Goal: Task Accomplishment & Management: Manage account settings

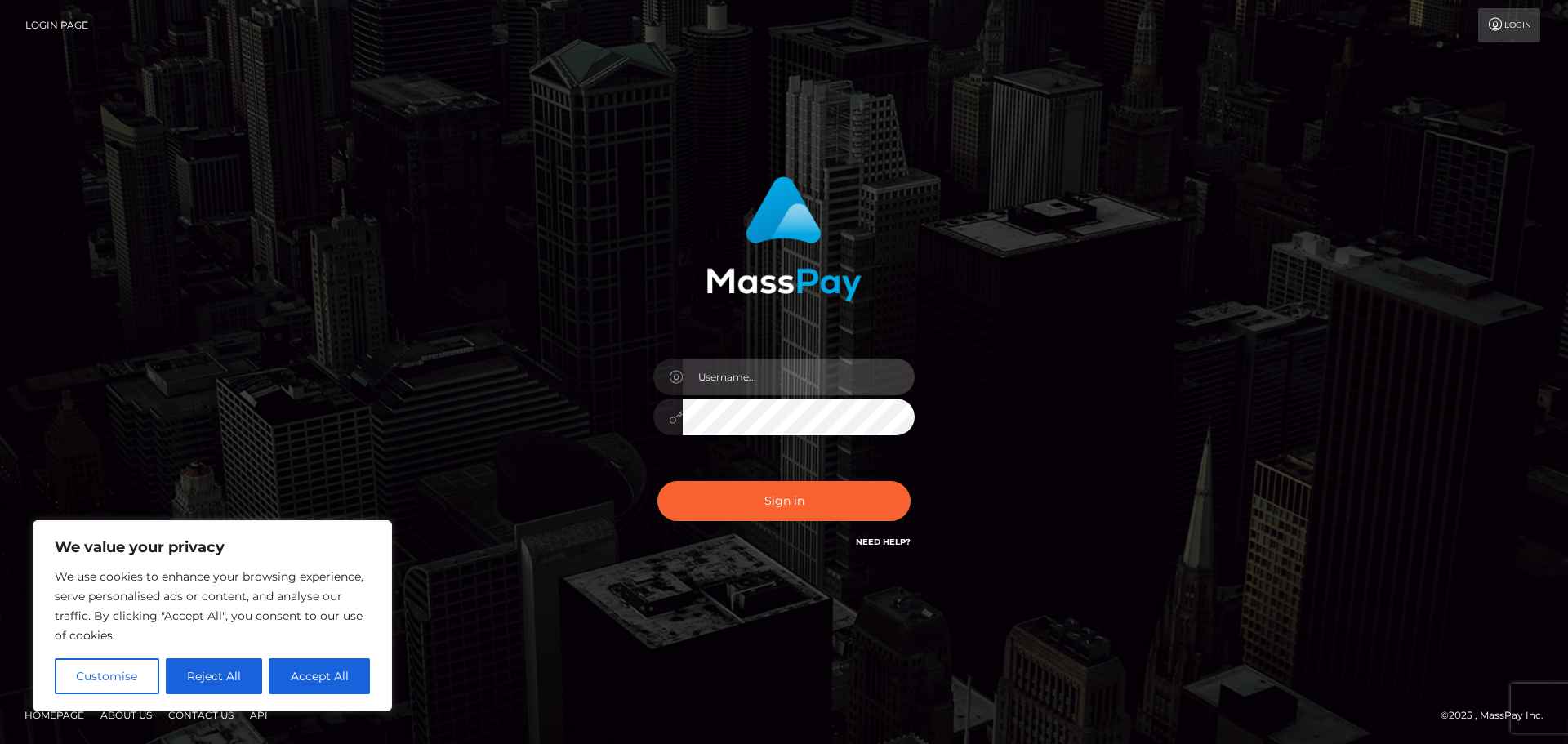
type input "[EMAIL_ADDRESS][DOMAIN_NAME]"
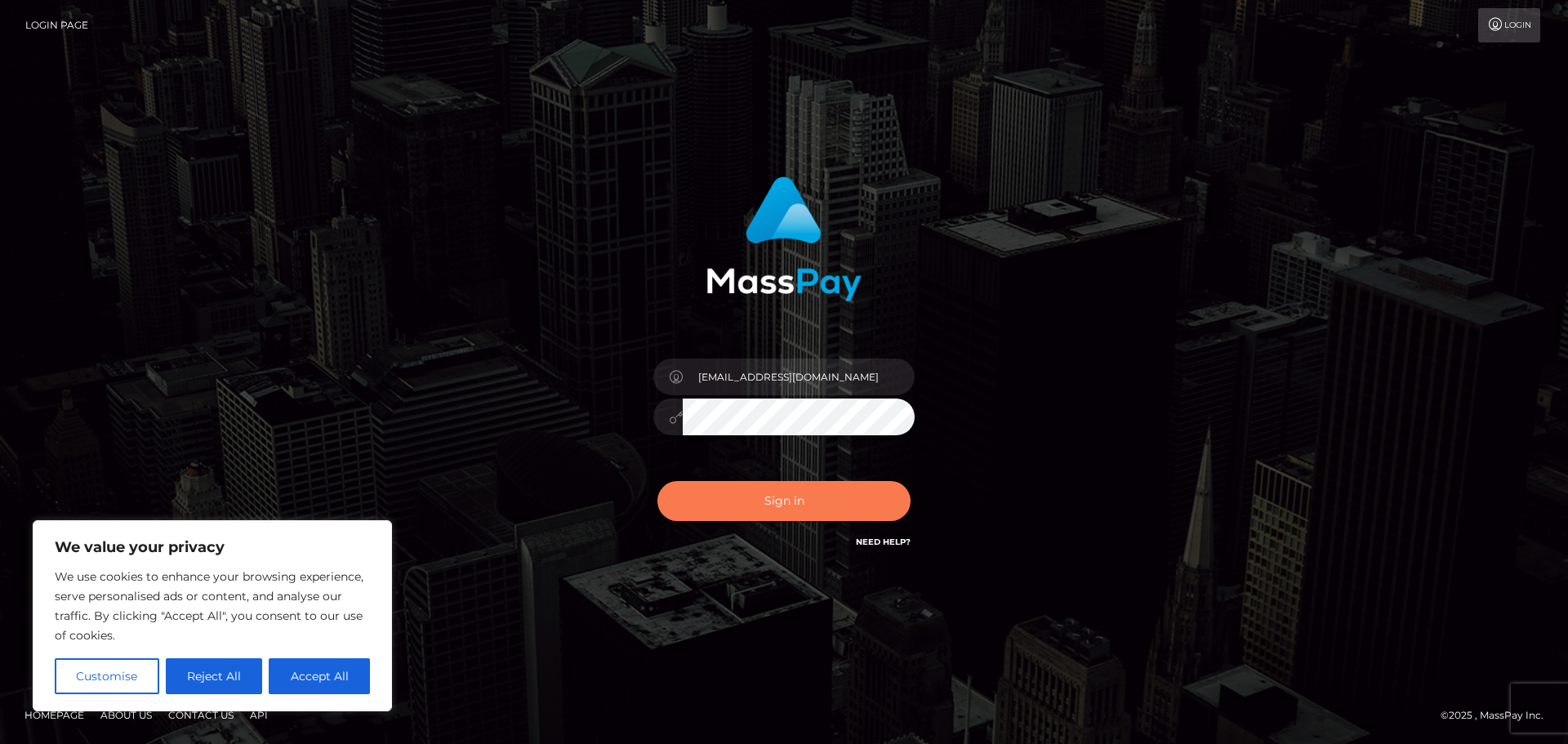
click at [741, 497] on button "Sign in" at bounding box center [783, 500] width 253 height 40
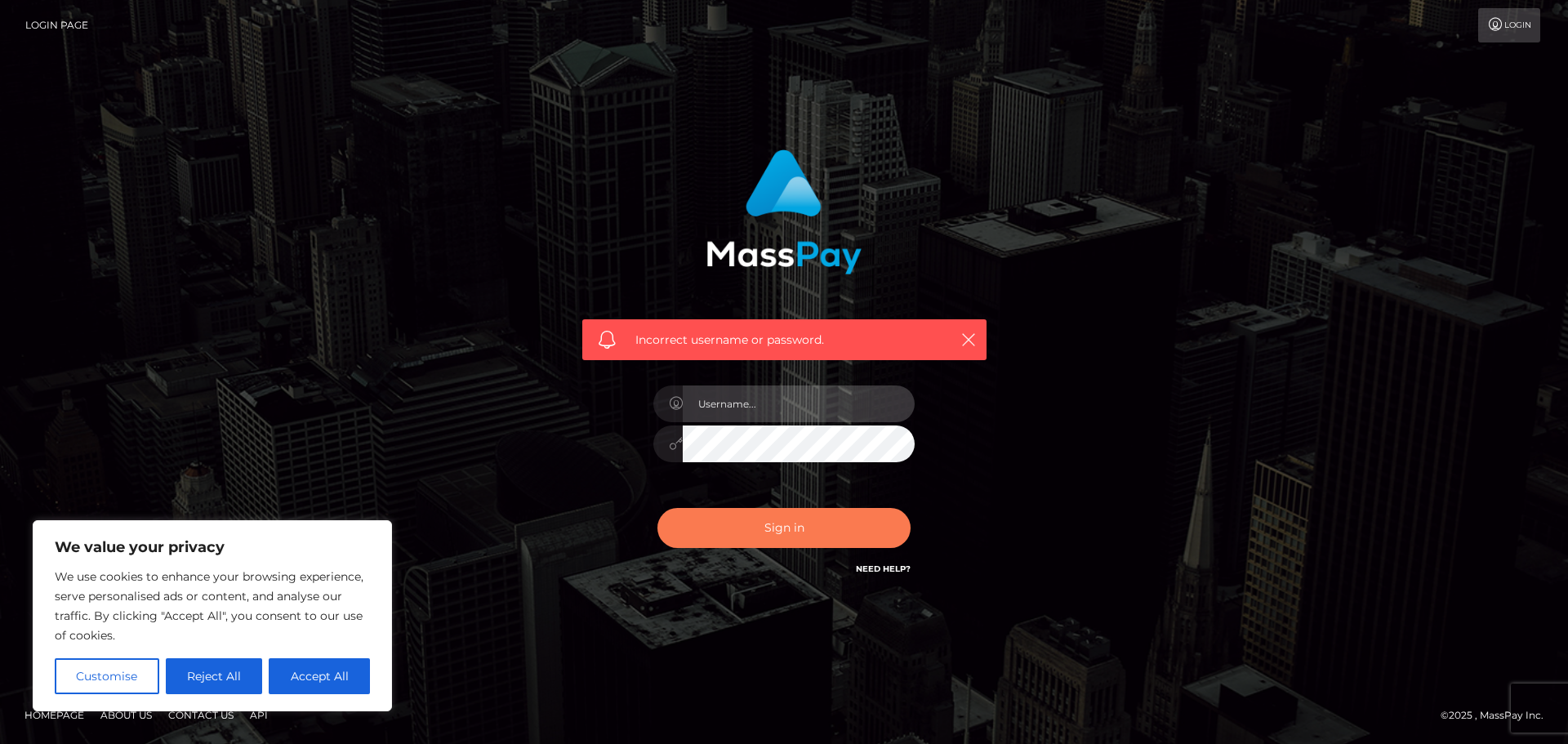
type input "[EMAIL_ADDRESS][DOMAIN_NAME]"
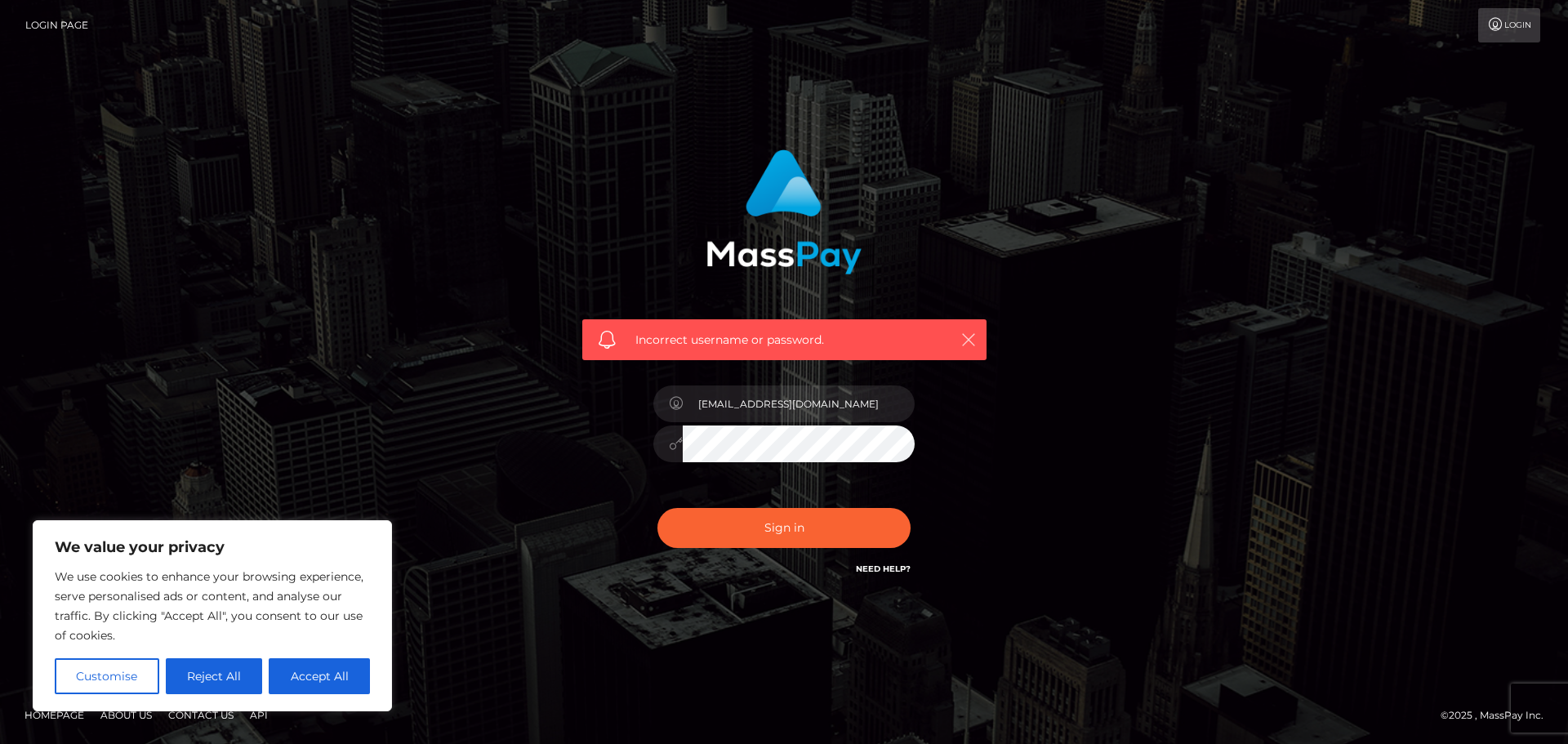
click at [969, 337] on icon "button" at bounding box center [969, 339] width 16 height 16
click at [329, 673] on button "Accept All" at bounding box center [319, 676] width 102 height 36
checkbox input "true"
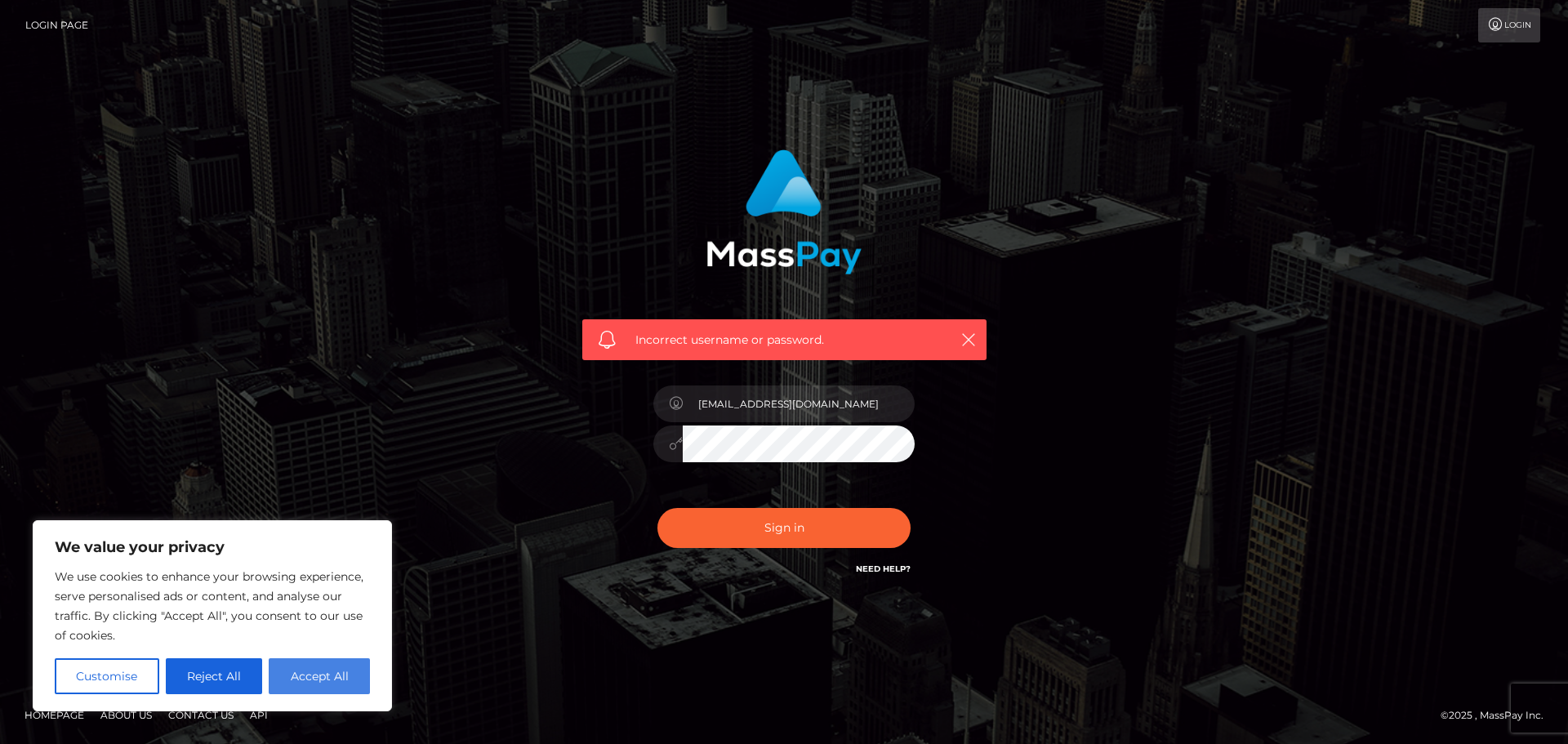
checkbox input "true"
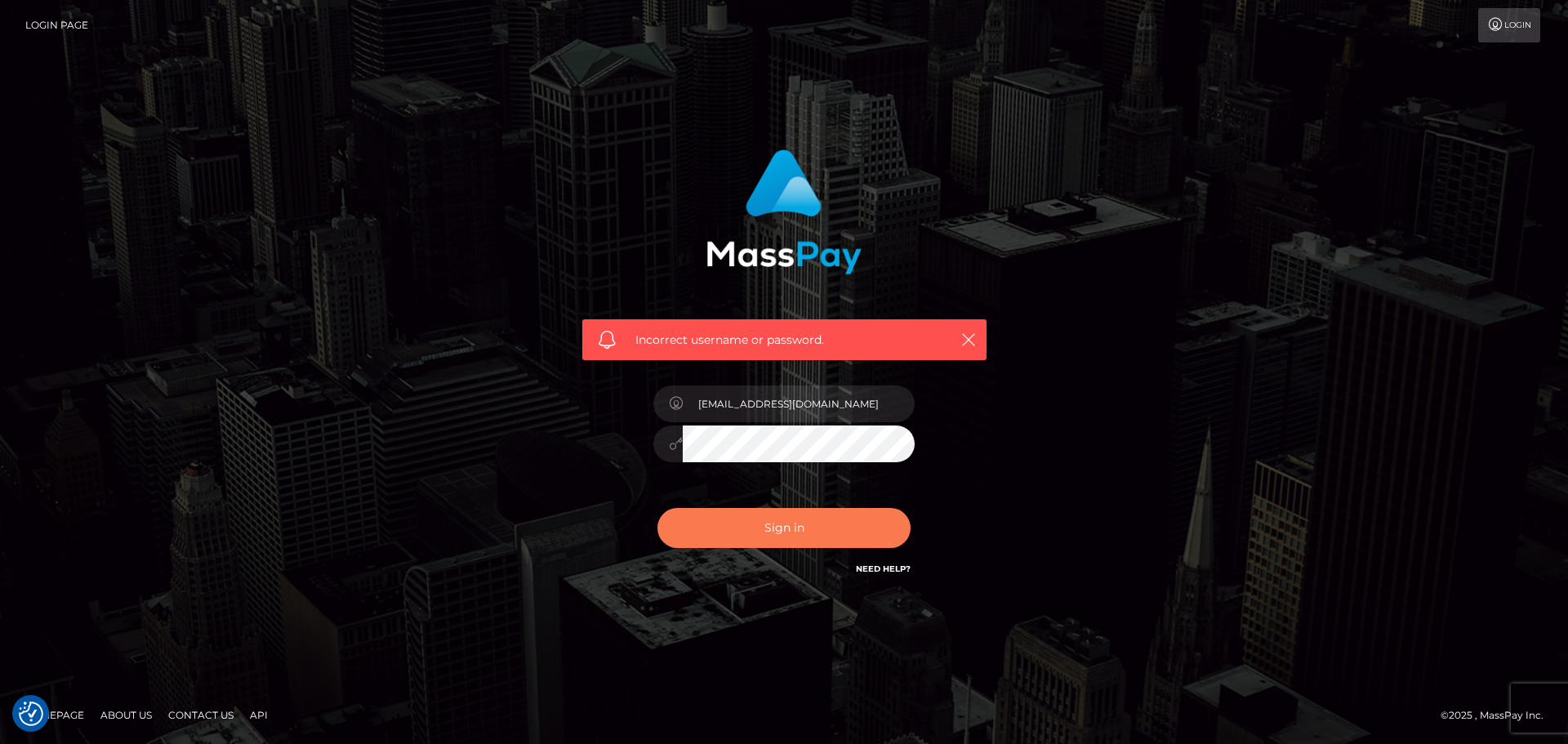
click at [716, 536] on button "Sign in" at bounding box center [783, 527] width 253 height 40
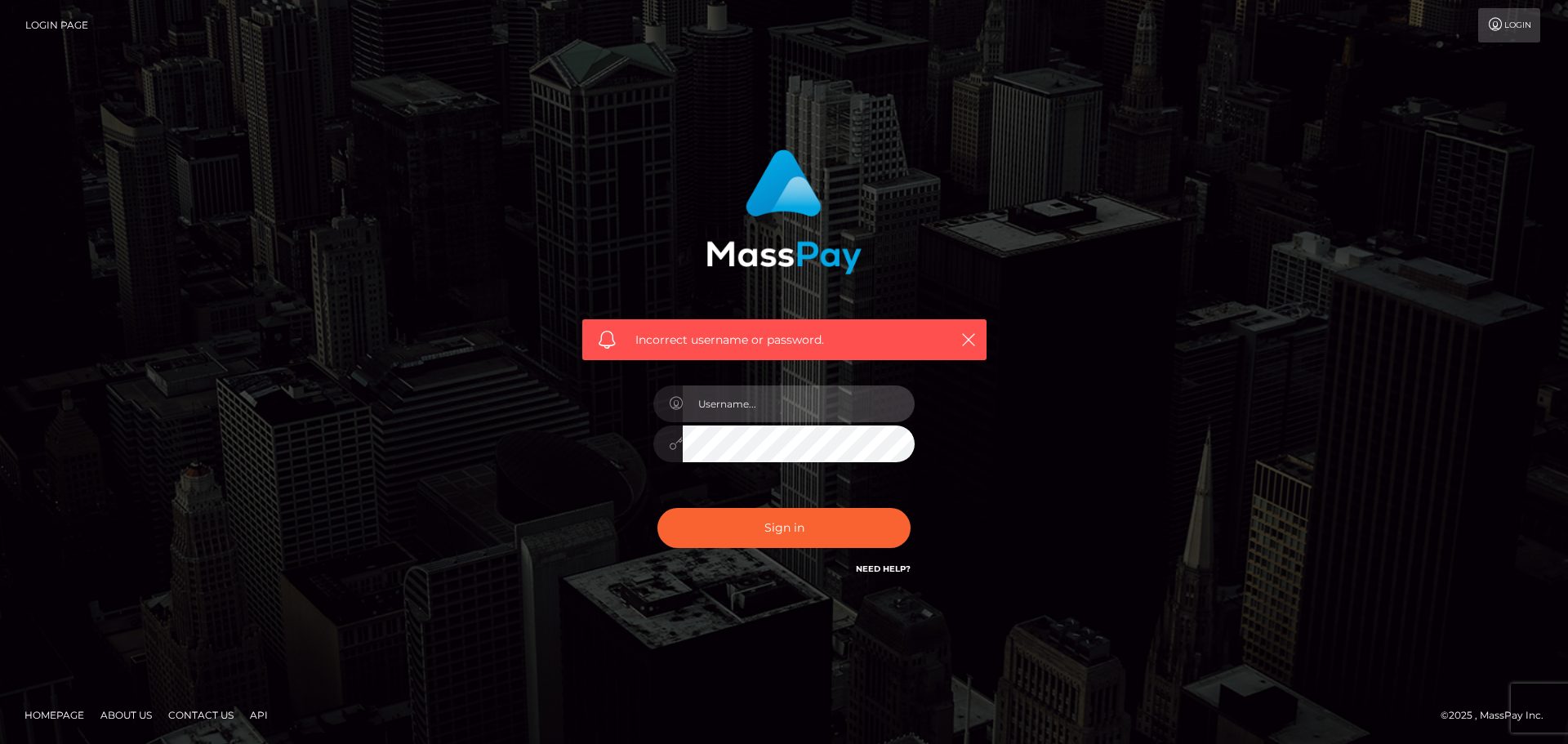
type input "[EMAIL_ADDRESS][DOMAIN_NAME]"
click at [650, 444] on div "[EMAIL_ADDRESS][DOMAIN_NAME]" at bounding box center [784, 435] width 286 height 125
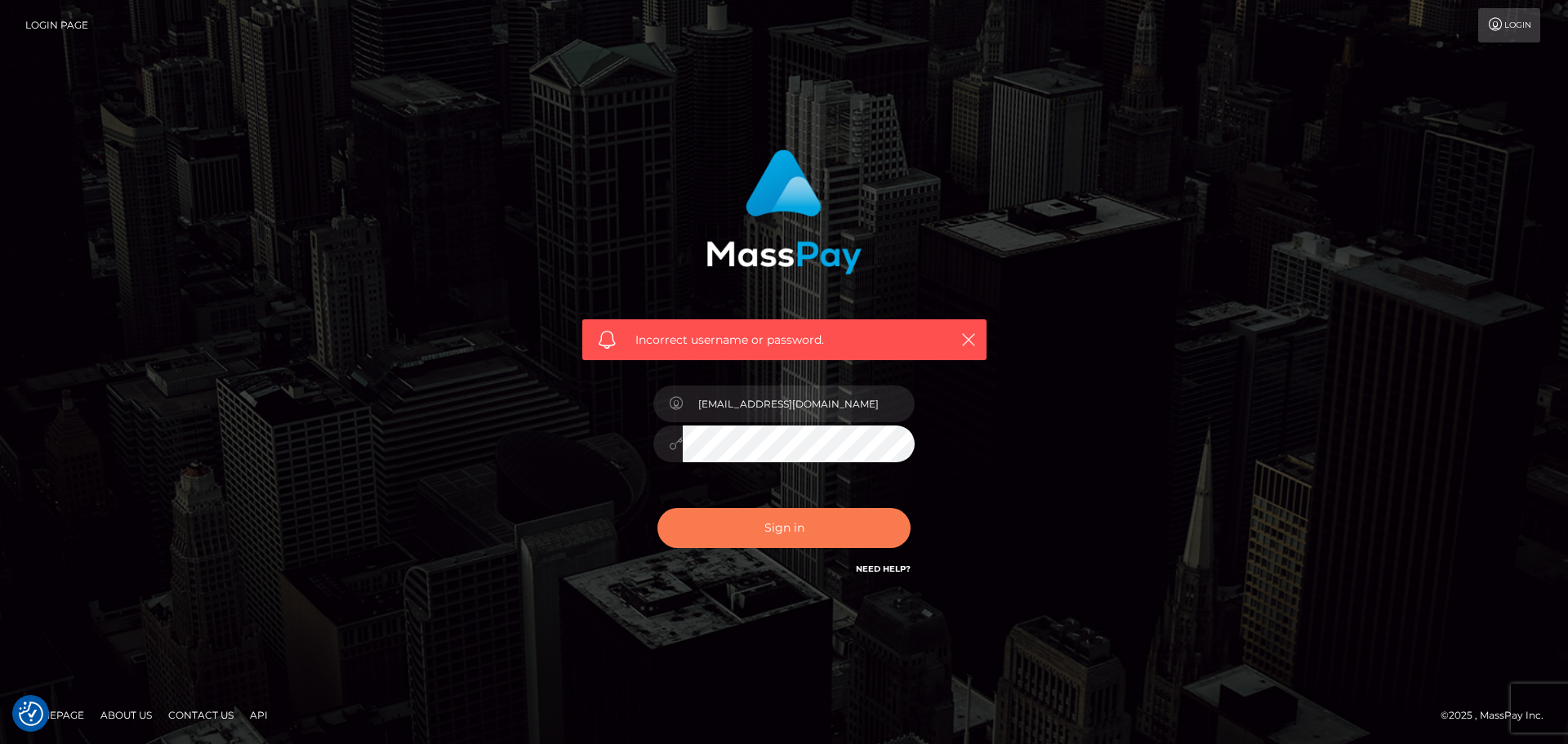
click at [757, 517] on button "Sign in" at bounding box center [783, 527] width 253 height 40
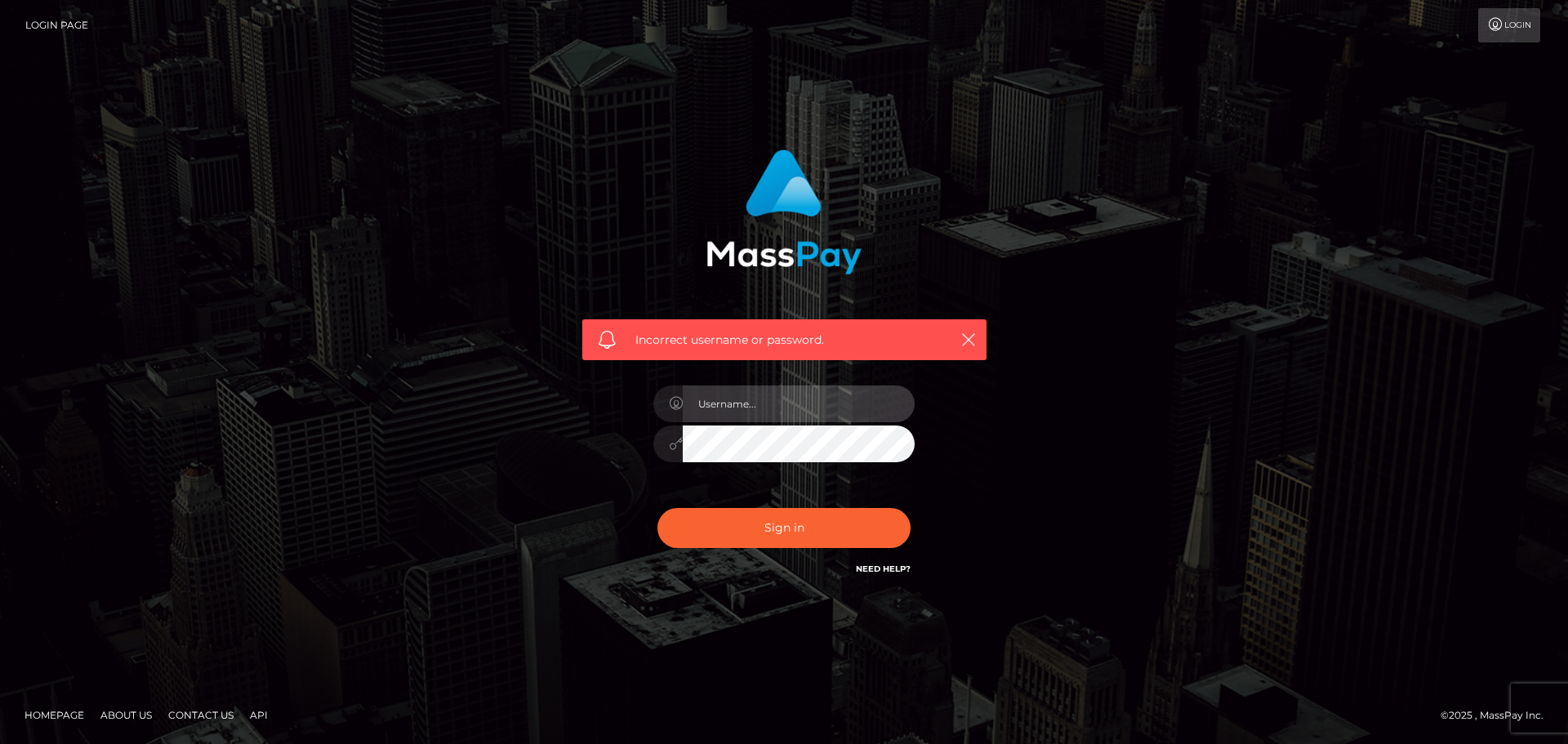
type input "[EMAIL_ADDRESS][DOMAIN_NAME]"
click at [657, 507] on button "Sign in" at bounding box center [783, 527] width 253 height 40
type input "[EMAIL_ADDRESS][DOMAIN_NAME]"
click at [875, 577] on div "Need Help?" at bounding box center [883, 570] width 55 height 21
click at [875, 565] on link "Need Help?" at bounding box center [883, 569] width 55 height 11
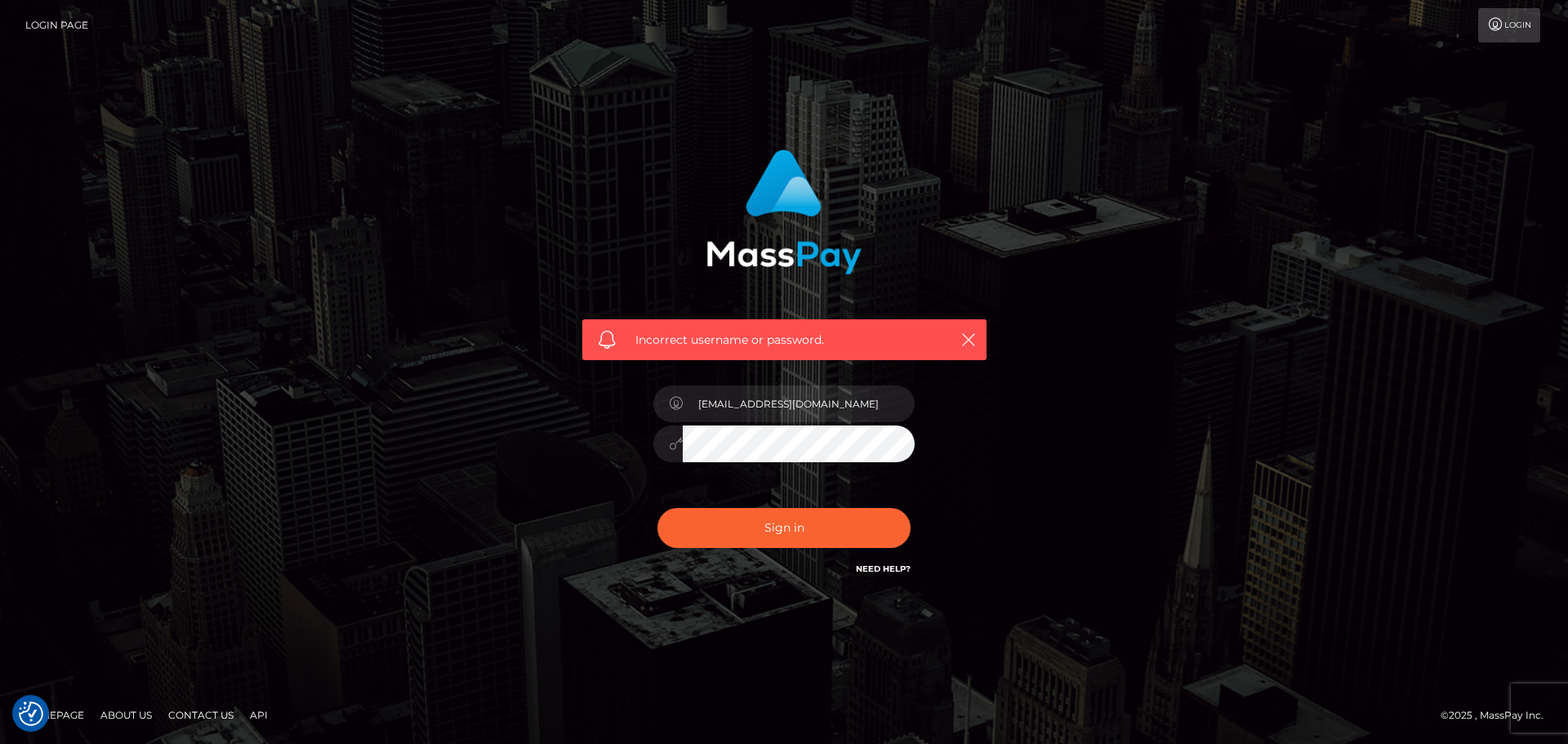
click at [1030, 431] on div "Incorrect username or password. blueandgray2023@gmail.com" at bounding box center [784, 372] width 931 height 470
click at [515, 427] on div "Incorrect username or password. blueandgray2023@gmail.com" at bounding box center [784, 372] width 931 height 470
click at [699, 535] on button "Sign in" at bounding box center [783, 527] width 253 height 40
type input "[EMAIL_ADDRESS][DOMAIN_NAME]"
